Goal: Check status: Check status

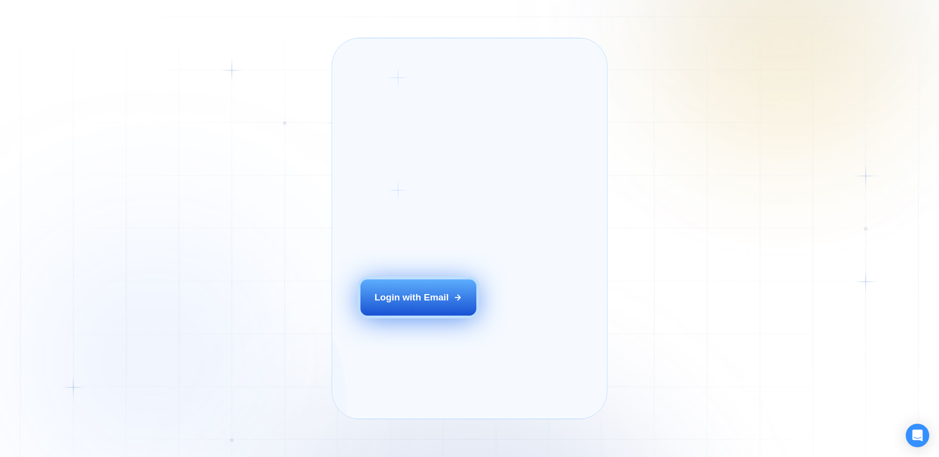
click at [471, 312] on button "Login with Email" at bounding box center [418, 297] width 116 height 36
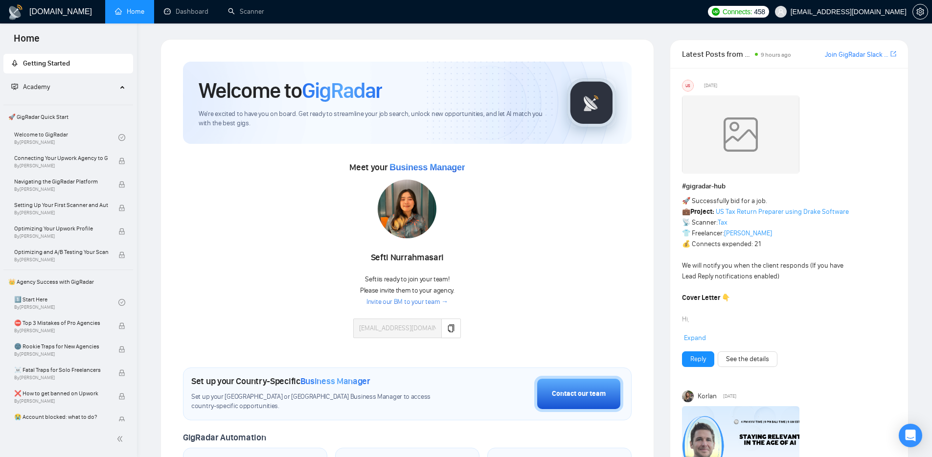
click at [86, 93] on span "Academy" at bounding box center [64, 87] width 106 height 20
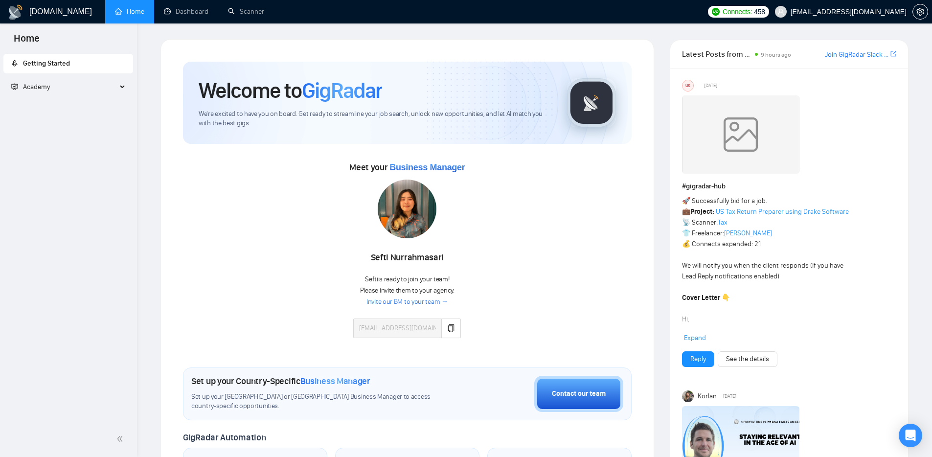
click at [101, 90] on span "Academy" at bounding box center [64, 87] width 106 height 20
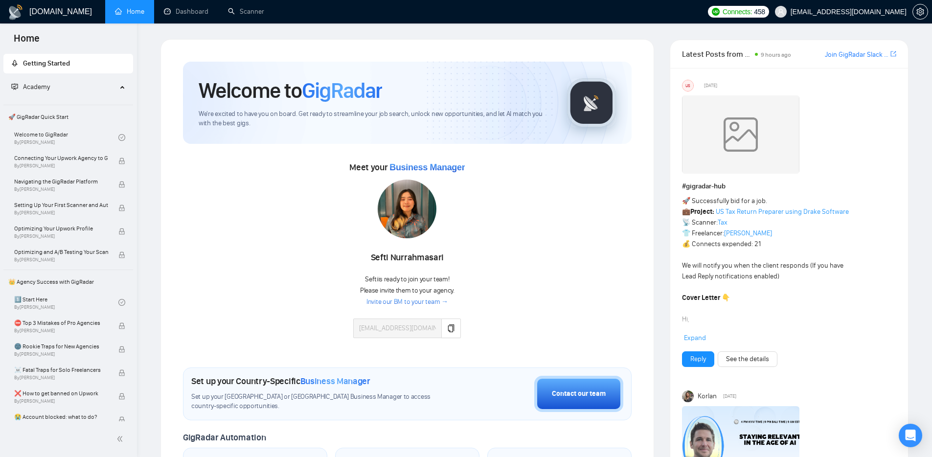
click at [101, 90] on span "Academy" at bounding box center [64, 87] width 106 height 20
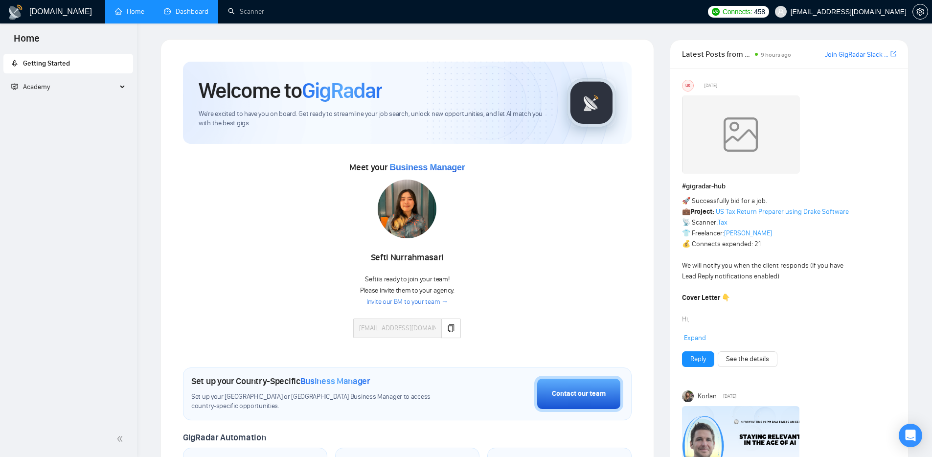
click at [172, 14] on link "Dashboard" at bounding box center [186, 11] width 45 height 8
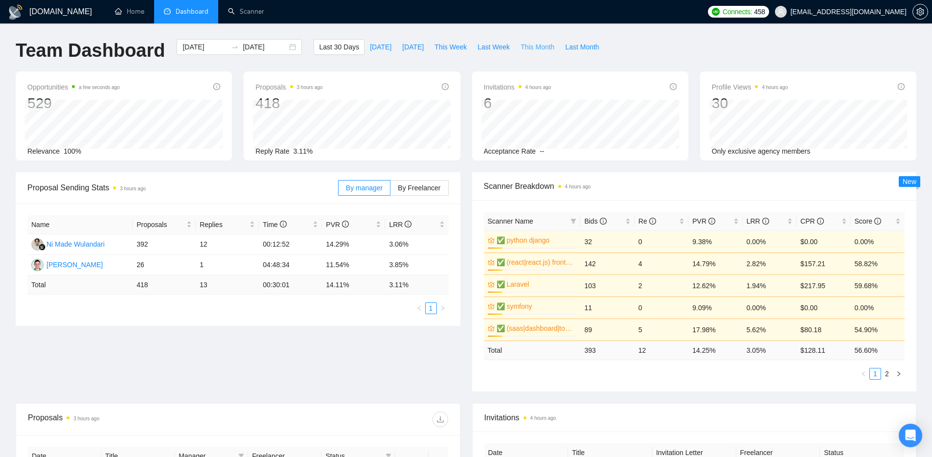
click at [543, 49] on span "This Month" at bounding box center [537, 47] width 34 height 11
type input "[DATE]"
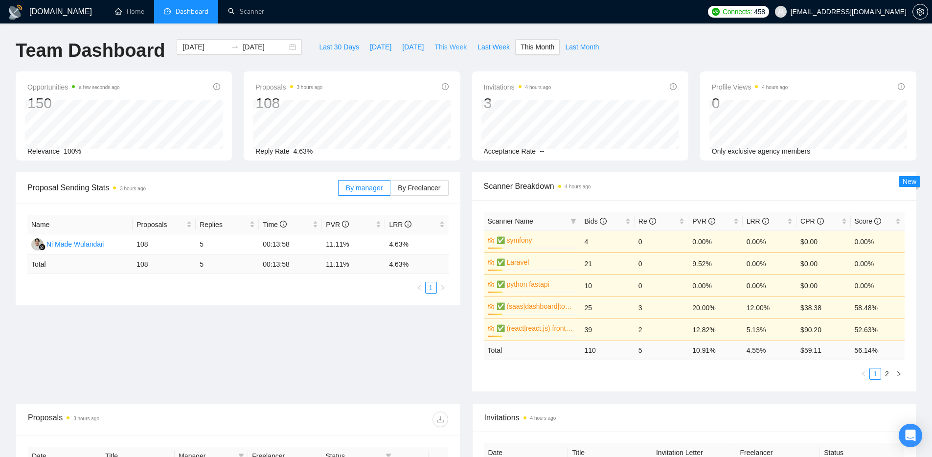
click at [462, 46] on span "This Week" at bounding box center [450, 47] width 32 height 11
type input "[DATE]"
click at [604, 48] on button "Last Month" at bounding box center [582, 47] width 45 height 16
type input "2025-08-01"
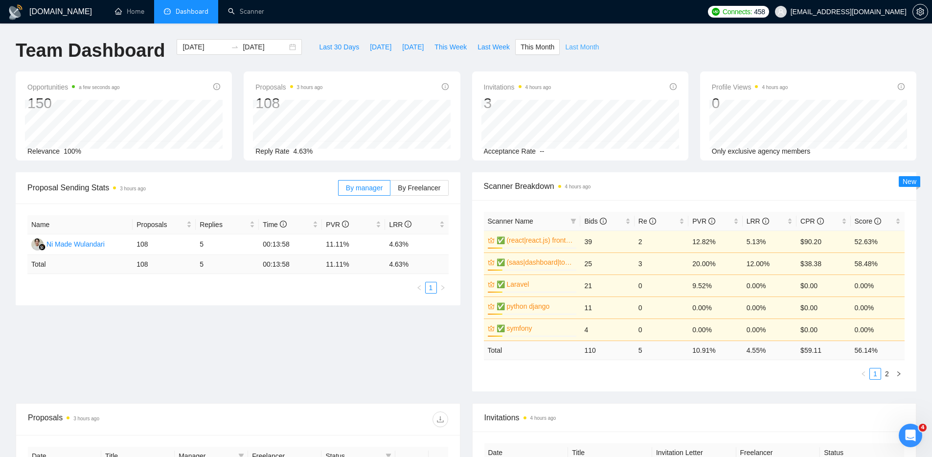
type input "2025-08-31"
